Goal: Information Seeking & Learning: Understand process/instructions

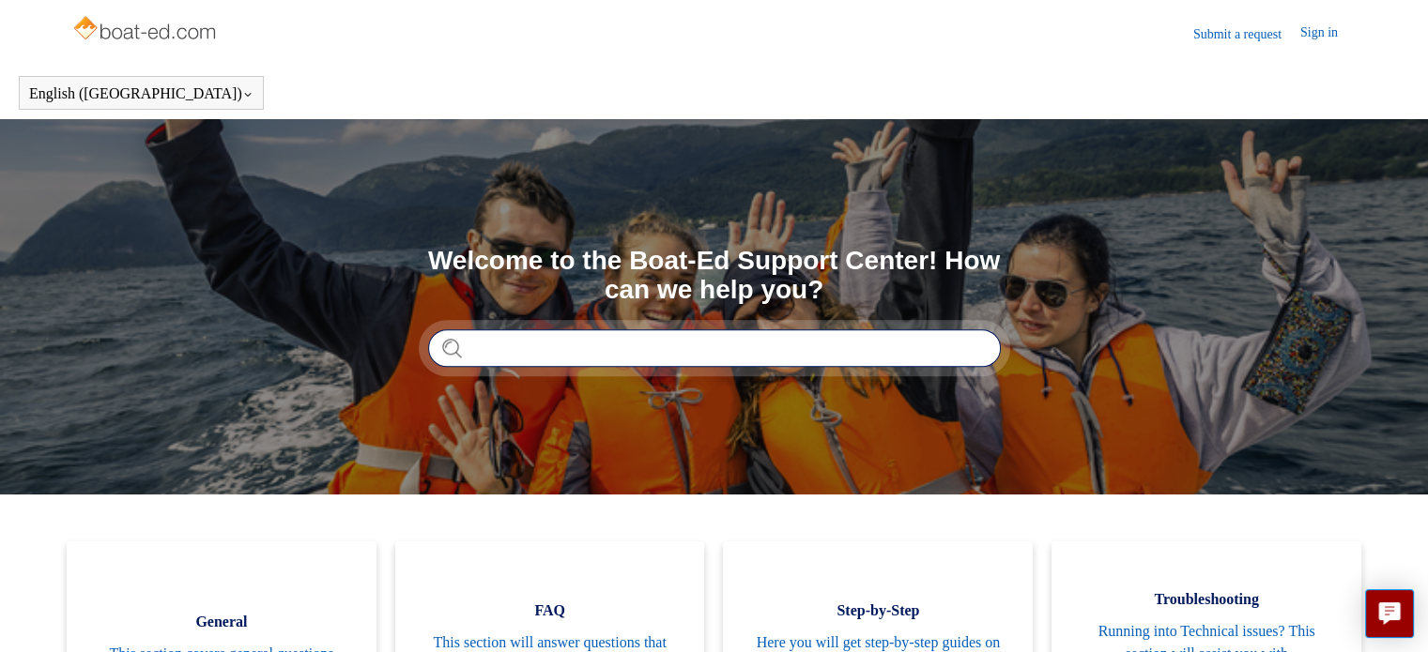
click at [584, 345] on input "Search" at bounding box center [714, 349] width 573 height 38
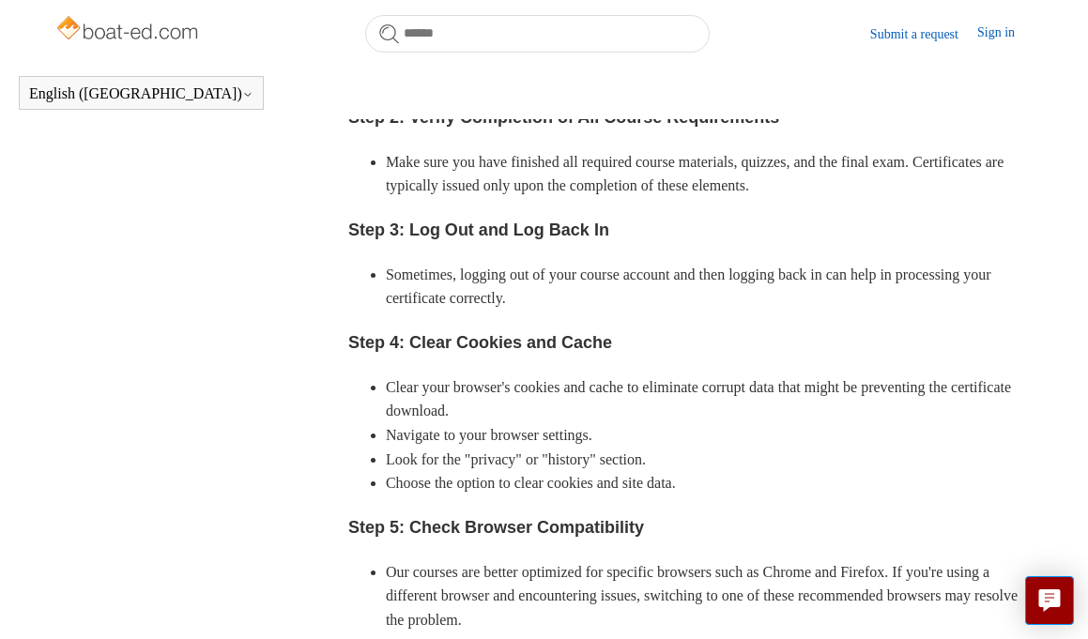
scroll to position [1075, 0]
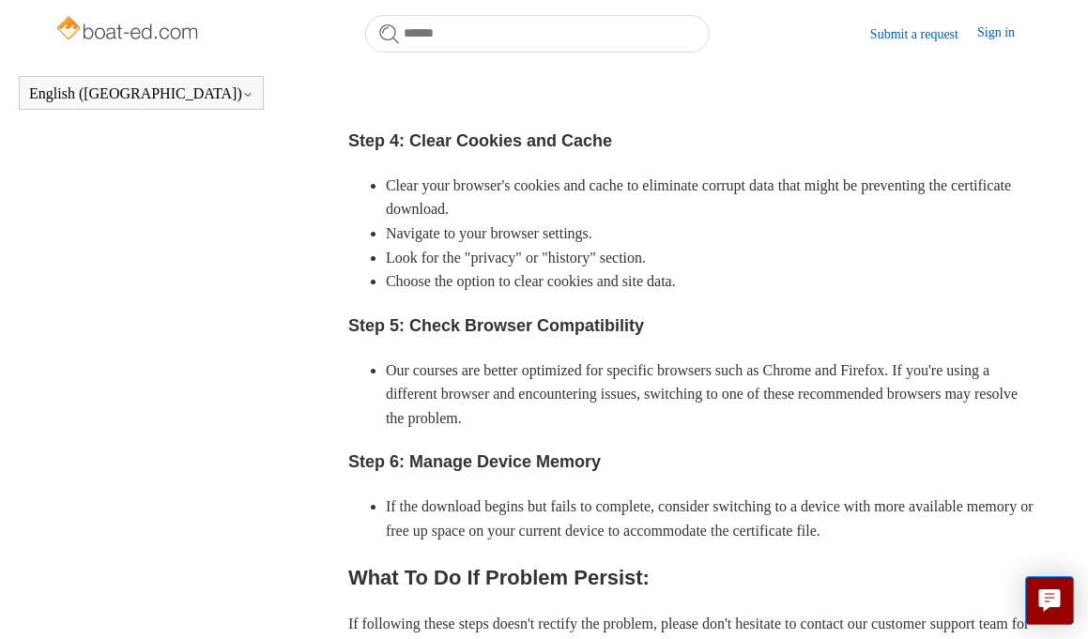
drag, startPoint x: 19, startPoint y: 285, endPoint x: 251, endPoint y: -94, distance: 444.5
click at [251, 0] on html "Skip to main content Submit a request Sign in English ([GEOGRAPHIC_DATA]) Españ…" at bounding box center [544, 52] width 1088 height 2255
